Goal: Complete application form

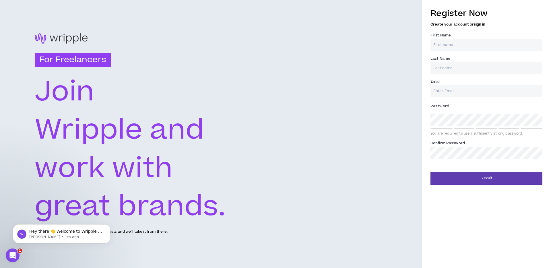
click at [445, 44] on input "First Name *" at bounding box center [486, 45] width 112 height 12
type input "[PERSON_NAME]"
click at [499, 22] on h5 "Create your account or sign in" at bounding box center [486, 24] width 112 height 4
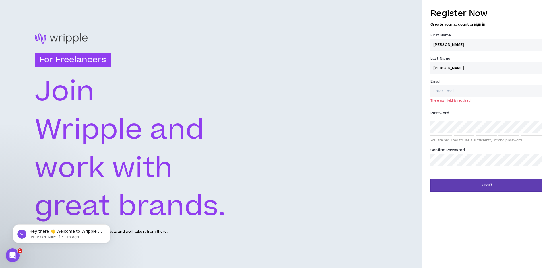
click at [451, 92] on input "Email *" at bounding box center [486, 91] width 112 height 12
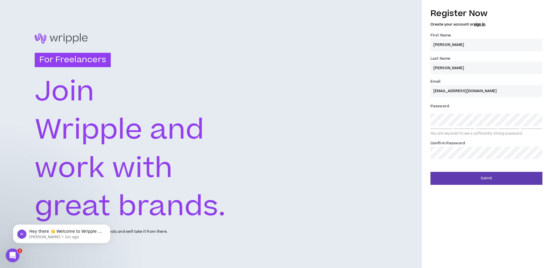
type input "[EMAIL_ADDRESS][DOMAIN_NAME]"
click at [451, 106] on label "Password *" at bounding box center [486, 106] width 112 height 9
click at [456, 94] on input "[EMAIL_ADDRESS][DOMAIN_NAME]" at bounding box center [486, 91] width 112 height 12
click at [465, 83] on div "Email * [EMAIL_ADDRESS][DOMAIN_NAME]" at bounding box center [486, 87] width 112 height 19
click at [464, 91] on input "[EMAIL_ADDRESS][DOMAIN_NAME]" at bounding box center [486, 91] width 112 height 12
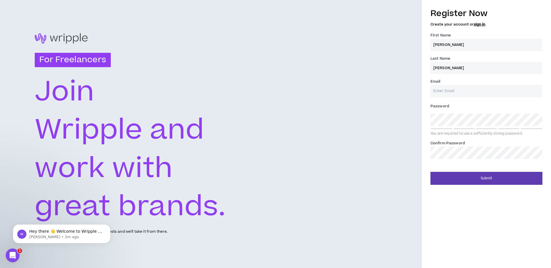
type input "[EMAIL_ADDRESS][DOMAIN_NAME]"
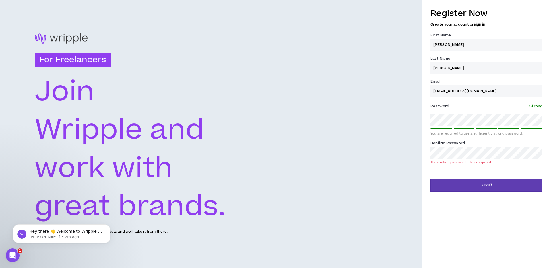
click at [453, 90] on input "[EMAIL_ADDRESS][DOMAIN_NAME]" at bounding box center [486, 91] width 112 height 12
click at [467, 221] on div "Register Now Create your account or sign in First Name * [PERSON_NAME] Last Nam…" at bounding box center [486, 134] width 129 height 268
click at [456, 203] on div "Register Now Create your account or sign in First Name * [PERSON_NAME] Last Nam…" at bounding box center [486, 134] width 129 height 268
click at [459, 232] on div "Register Now Create your account or sign in First Name * [PERSON_NAME] Last Nam…" at bounding box center [486, 134] width 129 height 268
click at [421, 106] on div "For Freelancers [PERSON_NAME] and work with great brands. Tell us about your ex…" at bounding box center [211, 134] width 422 height 268
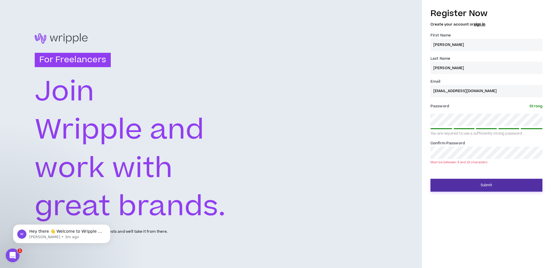
click at [470, 183] on button "Submit" at bounding box center [486, 185] width 112 height 13
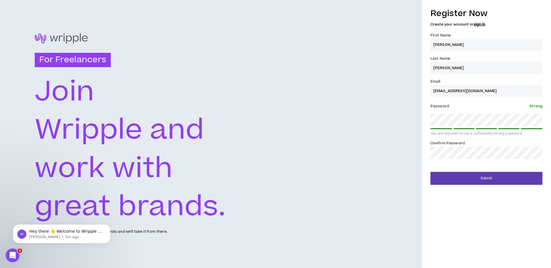
click at [460, 212] on div "Register Now Create your account or sign in First Name * [PERSON_NAME] Last Nam…" at bounding box center [486, 134] width 129 height 268
click at [471, 177] on button "Submit" at bounding box center [486, 178] width 112 height 13
click at [465, 175] on button "Submit" at bounding box center [486, 178] width 112 height 13
click at [458, 177] on button "Submit" at bounding box center [486, 178] width 112 height 13
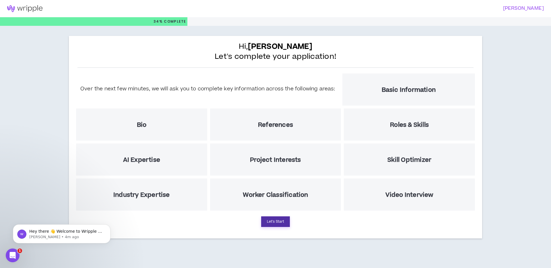
click at [276, 222] on button "Let's Start" at bounding box center [275, 221] width 29 height 11
select select "US"
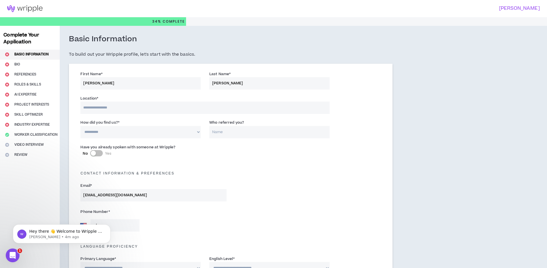
click at [100, 106] on input at bounding box center [204, 108] width 249 height 12
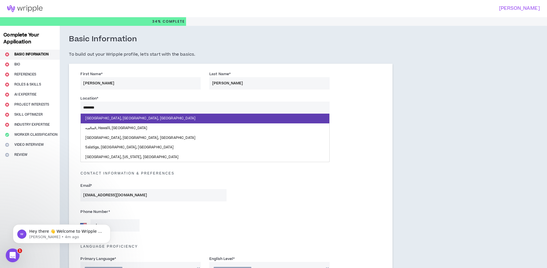
type input "*********"
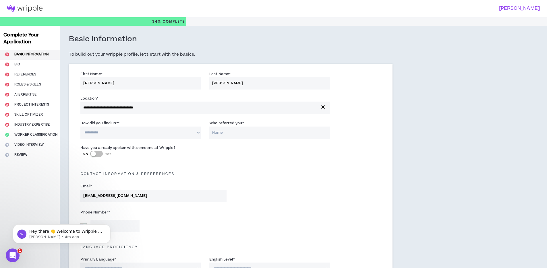
click at [123, 133] on select "**********" at bounding box center [140, 133] width 120 height 12
select select "*"
click at [80, 127] on select "**********" at bounding box center [140, 133] width 120 height 12
click at [229, 134] on input "Who referred you?" at bounding box center [269, 133] width 120 height 12
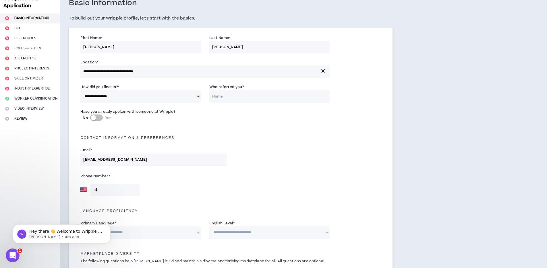
scroll to position [37, 0]
click at [111, 191] on input "+1" at bounding box center [114, 189] width 49 height 12
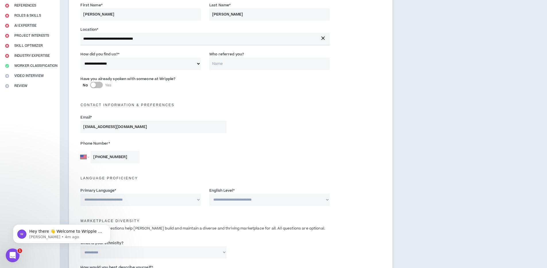
scroll to position [76, 0]
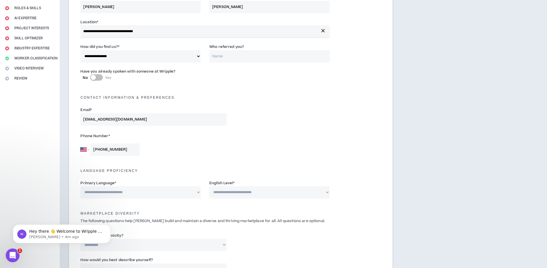
type input "[PHONE_NUMBER]"
click at [145, 193] on select "**********" at bounding box center [140, 192] width 120 height 12
select select "*******"
click at [80, 186] on select "**********" at bounding box center [140, 192] width 120 height 12
click at [229, 192] on select "**********" at bounding box center [269, 192] width 120 height 12
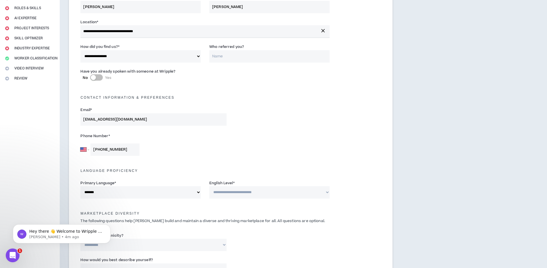
select select "*"
click at [209, 186] on select "**********" at bounding box center [269, 192] width 120 height 12
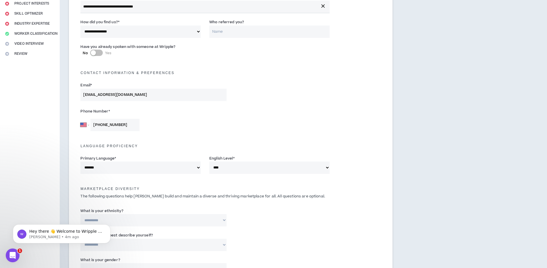
scroll to position [115, 0]
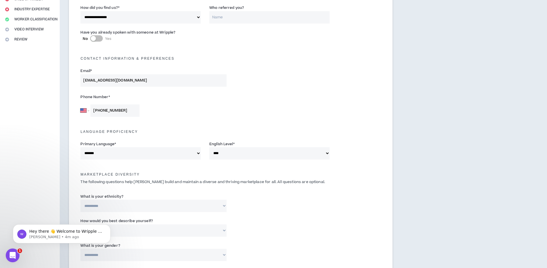
click at [78, 173] on h5 "Marketplace Diversity" at bounding box center [230, 174] width 309 height 4
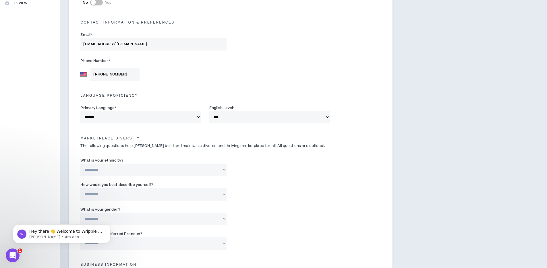
scroll to position [157, 0]
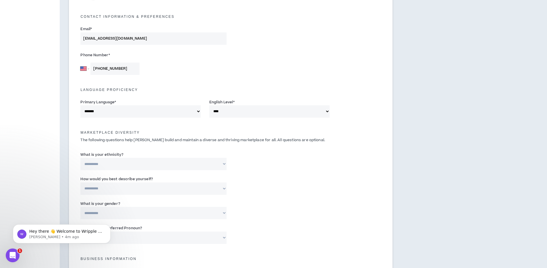
click at [103, 165] on select "**********" at bounding box center [153, 164] width 146 height 12
select select "**********"
click at [80, 158] on select "**********" at bounding box center [153, 164] width 146 height 12
click at [116, 191] on select "**********" at bounding box center [153, 188] width 146 height 12
select select "*****"
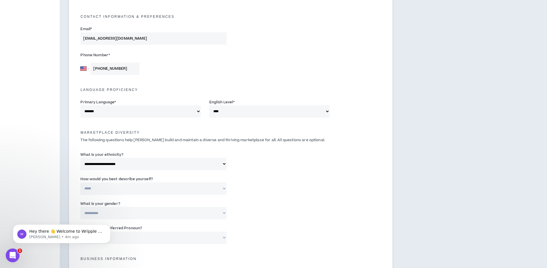
click at [80, 182] on select "**********" at bounding box center [153, 188] width 146 height 12
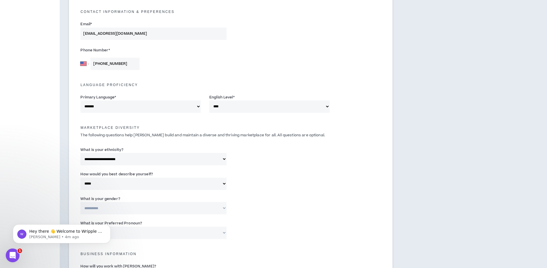
scroll to position [168, 0]
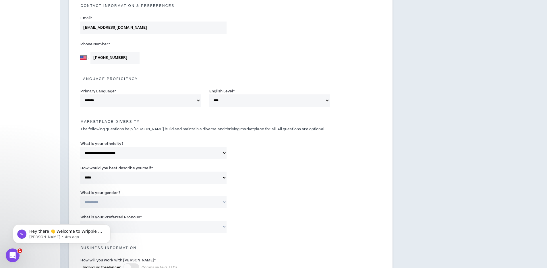
click at [113, 201] on select "**********" at bounding box center [153, 202] width 146 height 12
select select "*****"
click at [80, 196] on select "**********" at bounding box center [153, 202] width 146 height 12
click at [73, 185] on div "**********" at bounding box center [230, 116] width 323 height 441
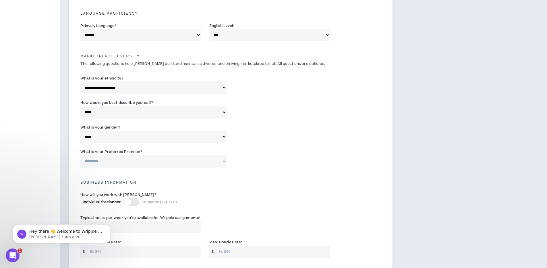
scroll to position [235, 0]
click at [97, 162] on select "**********" at bounding box center [153, 160] width 146 height 12
select select "**********"
click at [80, 154] on select "**********" at bounding box center [153, 160] width 146 height 12
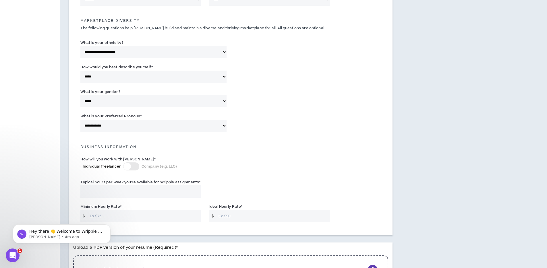
scroll to position [271, 0]
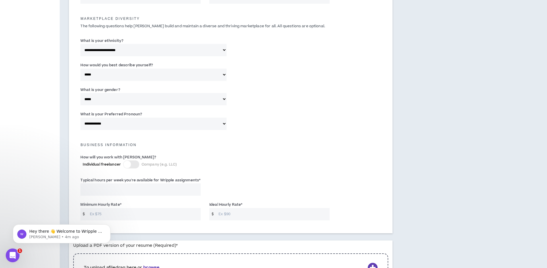
click at [128, 164] on div at bounding box center [126, 164] width 7 height 7
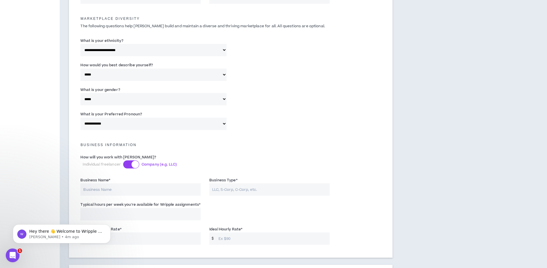
click at [106, 187] on input "Business Name *" at bounding box center [140, 189] width 120 height 12
type input "Definition Digital LLC"
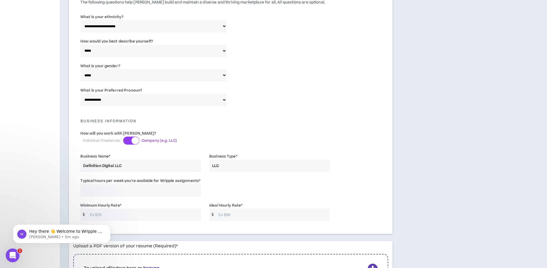
scroll to position [307, 0]
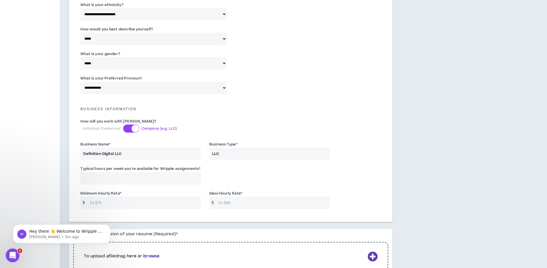
type input "LLC"
click at [121, 181] on input "Typical hours per week you're available for Wripple assignments *" at bounding box center [140, 178] width 120 height 12
type input "20"
click at [110, 204] on input "Minimum Hourly Rate *" at bounding box center [144, 203] width 114 height 12
type input "90"
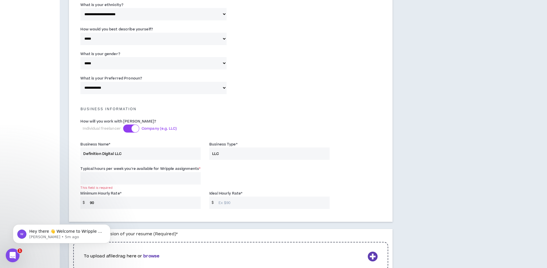
click at [243, 201] on input "Ideal Hourly Rate *" at bounding box center [272, 203] width 114 height 12
type input "0"
type input "100"
click at [133, 206] on input "90" at bounding box center [144, 203] width 114 height 12
click at [199, 186] on div "This field is required" at bounding box center [140, 188] width 120 height 4
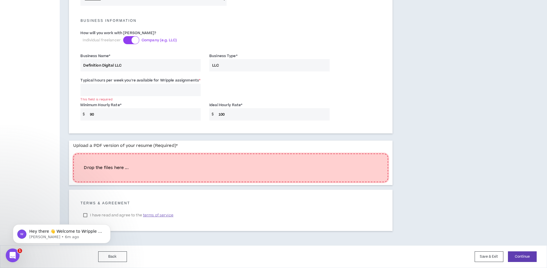
scroll to position [385, 0]
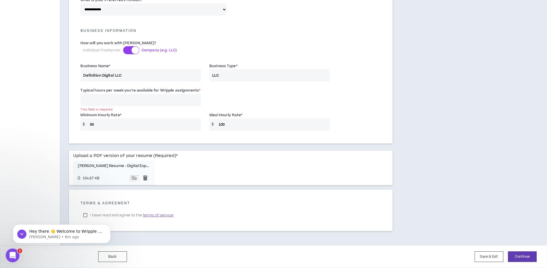
click at [85, 216] on body "Hey there 👋 Welcome to Wripple 🙌 Take a look around! If you have any questions,…" at bounding box center [62, 233] width 110 height 36
click at [86, 215] on body "Hey there 👋 Welcome to Wripple 🙌 Take a look around! If you have any questions,…" at bounding box center [62, 233] width 110 height 36
click at [110, 227] on icon "Dismiss notification" at bounding box center [108, 225] width 3 height 3
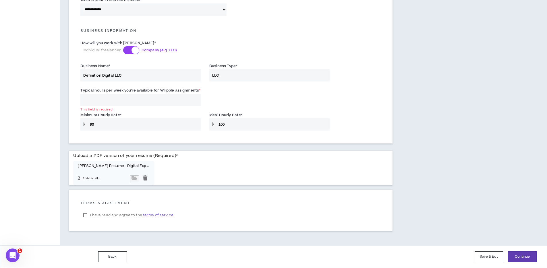
click at [87, 213] on label "I have read and agree to the terms of service" at bounding box center [128, 215] width 96 height 9
click at [110, 122] on input "90" at bounding box center [144, 124] width 114 height 12
click at [102, 101] on input "Typical hours per week you're available for Wripple assignments *" at bounding box center [140, 100] width 120 height 12
type input "2"
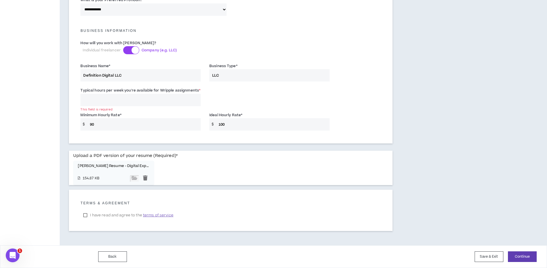
click at [97, 102] on input "Typical hours per week you're available for Wripple assignments *" at bounding box center [140, 100] width 120 height 12
type input "30"
click at [97, 128] on input "90" at bounding box center [144, 124] width 114 height 12
type input "9"
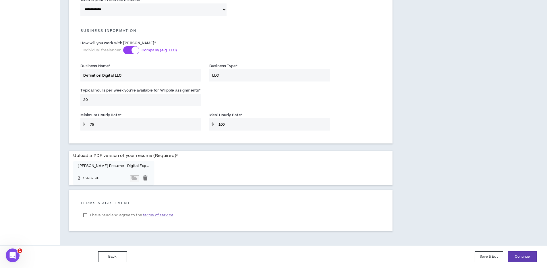
click at [96, 124] on input "75" at bounding box center [144, 124] width 114 height 12
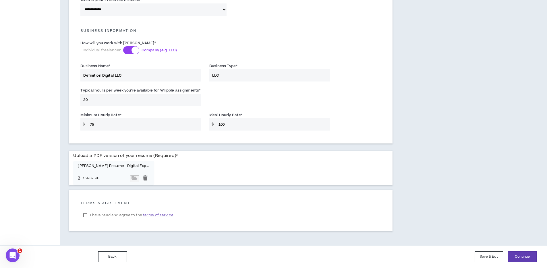
click at [96, 124] on input "75" at bounding box center [144, 124] width 114 height 12
type input "90"
click at [239, 125] on input "100" at bounding box center [272, 124] width 114 height 12
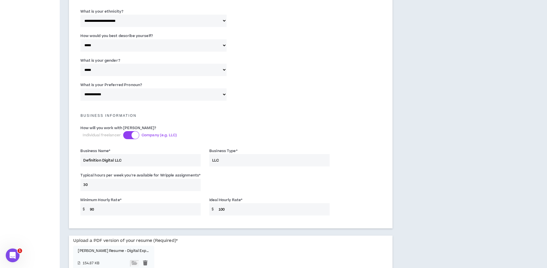
scroll to position [301, 0]
click at [236, 210] on input "100" at bounding box center [272, 209] width 114 height 12
type input "105"
click at [55, 148] on div "Complete Your Application Basic Information Bio References Roles & Skills AI Ex…" at bounding box center [30, 27] width 60 height 605
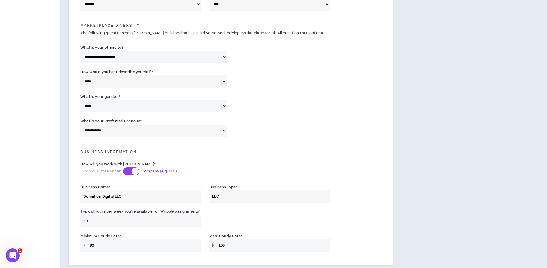
scroll to position [385, 0]
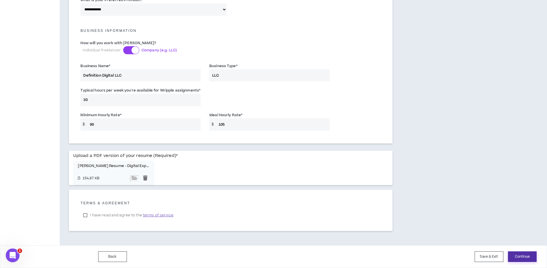
click at [527, 256] on button "Continue" at bounding box center [522, 256] width 29 height 11
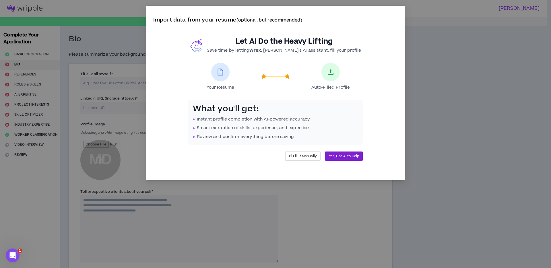
click at [338, 155] on span "Yes, Use AI to Help" at bounding box center [344, 155] width 30 height 5
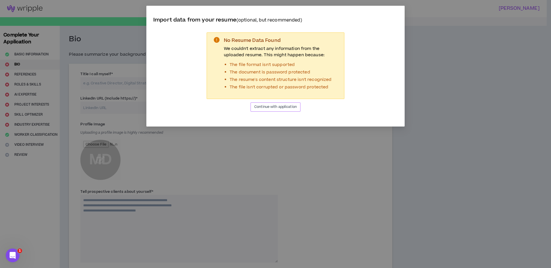
click at [285, 107] on span "Continue with application" at bounding box center [275, 106] width 42 height 5
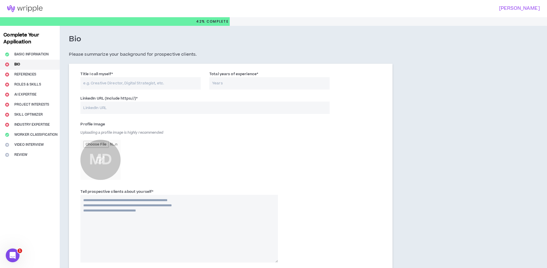
click at [110, 83] on input "Title I call myself *" at bounding box center [140, 83] width 120 height 12
click at [129, 83] on input "Title I call myself *" at bounding box center [140, 83] width 120 height 12
paste input "DIGITAL EXPERIEN [PERSON_NAME] D C E STRATEGIST | WEB EBERNAR D C ONSULTANT | F…"
click at [118, 83] on input "DIGITAL EXPERIEN [PERSON_NAME] D C E STRATEGIST | WEB EBERNAR D C ONSULTANT | F…" at bounding box center [140, 83] width 120 height 12
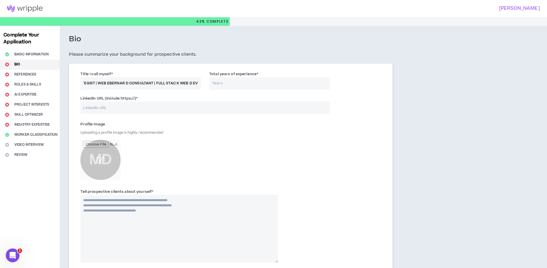
scroll to position [0, 86]
click at [104, 85] on input "DIGITAL EXPERIEN [PERSON_NAME] D C E STRATEGIST | WEB EBERNAR D CONSULTANT | FU…" at bounding box center [140, 83] width 120 height 12
click at [116, 83] on input "DIGITAL EXPERIEN [PERSON_NAME] D C E STRATEGIST | WEB D CONSULTANT | FULL STAC …" at bounding box center [140, 83] width 120 height 12
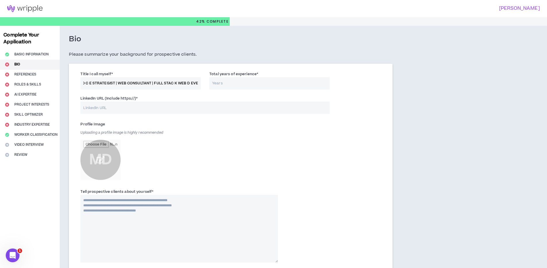
scroll to position [0, 64]
click at [163, 83] on input "DIGITAL EXPERIEN [PERSON_NAME] D C E STRATEGIST | WEB CONSULTANT | FULL STAC K …" at bounding box center [140, 83] width 120 height 12
click at [179, 83] on input "DIGITAL EXPERIEN [PERSON_NAME] D C E STRATEGIST | WEB CONSULTANT | FULL STACK W…" at bounding box center [140, 83] width 120 height 12
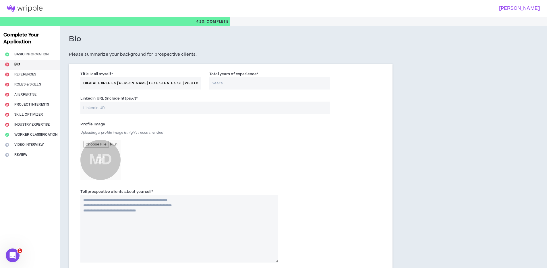
drag, startPoint x: 148, startPoint y: 81, endPoint x: 33, endPoint y: 84, distance: 115.1
click at [33, 84] on div "Complete Your Application Basic Information Bio References Roles & Skills AI Ex…" at bounding box center [273, 236] width 547 height 421
click at [127, 83] on input "DIGITAL EXPERIEN [PERSON_NAME] D C E STRATEGIST | WEB CONSULTANT | FULL STACK W…" at bounding box center [140, 83] width 120 height 12
drag, startPoint x: 128, startPoint y: 83, endPoint x: 116, endPoint y: 84, distance: 11.9
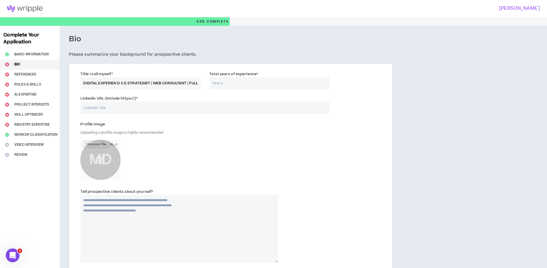
click at [116, 84] on input "DIGITAL EXPERIEN D C E STRATEGIST | WEB CONSULTANT | FULL STACK WEB DEVELOPER" at bounding box center [140, 83] width 120 height 12
click at [87, 83] on input "DIGITAL EXPERIENCE STRATEGIST | WEB CONSULTANT | FULL STACK WEB DEVELOPER" at bounding box center [140, 83] width 120 height 12
drag, startPoint x: 136, startPoint y: 83, endPoint x: 183, endPoint y: 82, distance: 47.4
click at [183, 82] on input "Digital Experience Strategist EXPERIENCE STRATEGIST | WEB CONSULTANT | FULL STA…" at bounding box center [140, 83] width 120 height 12
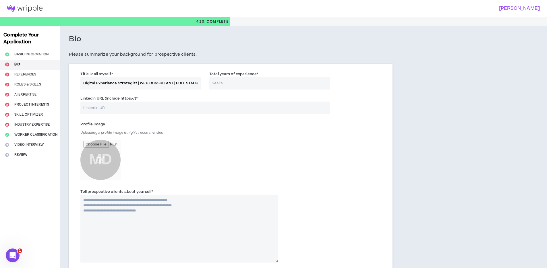
click at [140, 83] on input "Digital Experience Strategist | WEB CONSULTANT | FULL STACK WEB DEVELOPER" at bounding box center [140, 83] width 120 height 12
drag, startPoint x: 171, startPoint y: 83, endPoint x: 214, endPoint y: 84, distance: 43.0
click at [214, 84] on div "Title I call myself * Digital Experience Strategist | Web Consultant | CONSULTA…" at bounding box center [230, 81] width 309 height 24
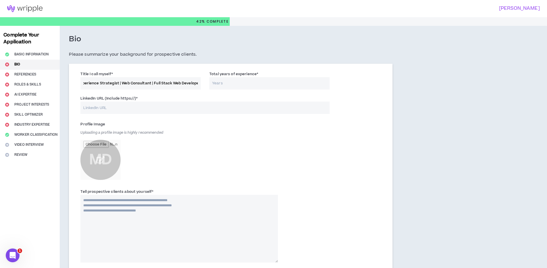
scroll to position [0, 20]
type input "Digital Experience Strategist | Web Consultant | Full Stack Web Developer"
